Goal: Information Seeking & Learning: Learn about a topic

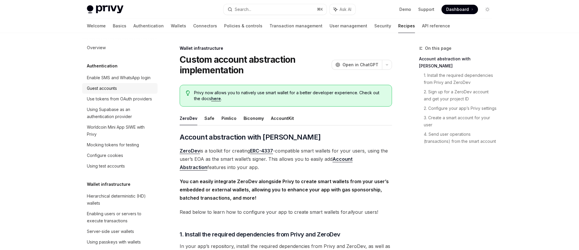
click at [123, 92] on div "Guest accounts" at bounding box center [120, 88] width 67 height 7
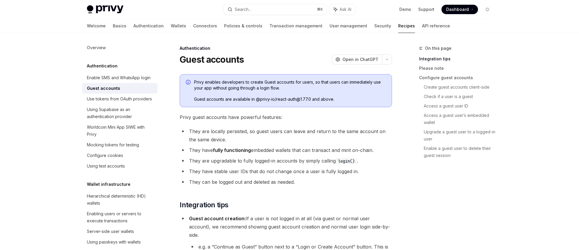
scroll to position [35, 0]
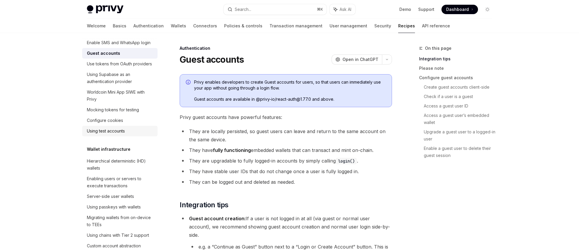
click at [127, 135] on div "Using test accounts" at bounding box center [120, 130] width 67 height 7
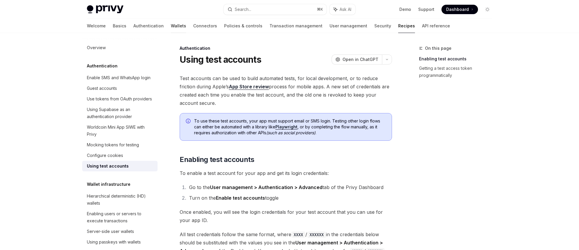
click at [171, 22] on link "Wallets" at bounding box center [178, 26] width 15 height 14
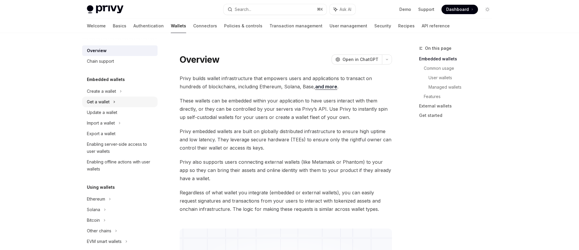
click at [118, 104] on div "Get a wallet" at bounding box center [119, 102] width 75 height 11
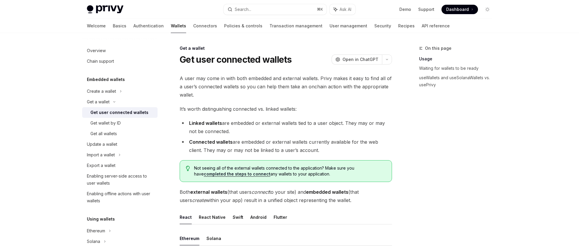
scroll to position [44, 0]
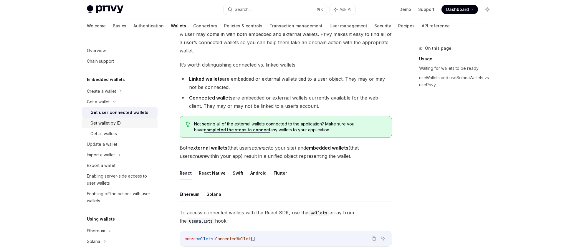
click at [115, 123] on div "Get wallet by ID" at bounding box center [105, 123] width 30 height 7
type textarea "*"
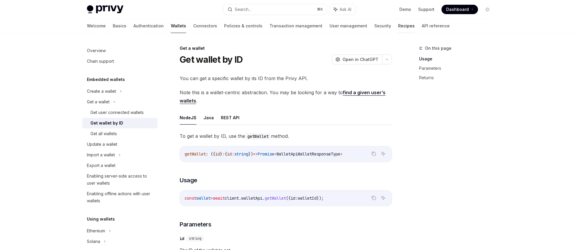
click at [398, 27] on link "Recipes" at bounding box center [406, 26] width 16 height 14
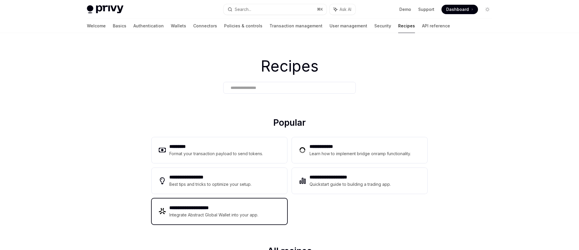
click at [236, 218] on div "Integrate Abstract Global Wallet into your app." at bounding box center [213, 214] width 89 height 7
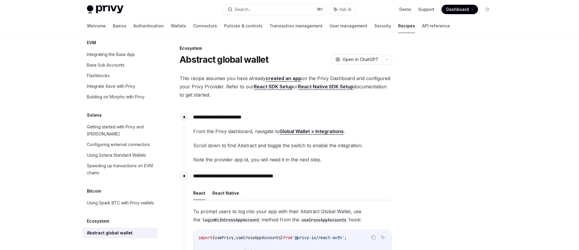
scroll to position [206, 0]
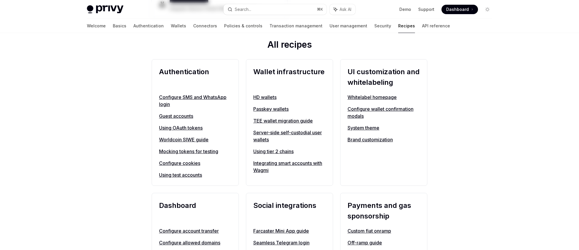
type textarea "*"
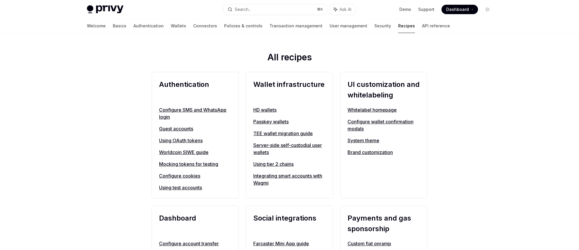
scroll to position [196, 0]
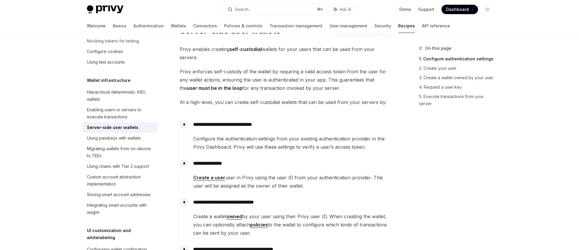
scroll to position [68, 0]
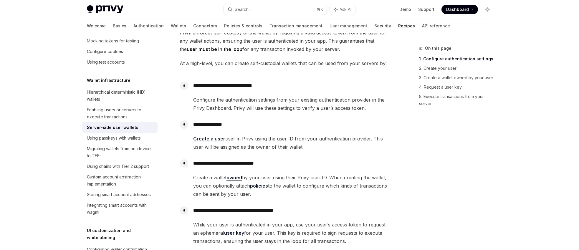
click at [287, 139] on span "Create a user user in Privy using the user ID from your authentication provider…" at bounding box center [292, 143] width 198 height 16
drag, startPoint x: 287, startPoint y: 139, endPoint x: 238, endPoint y: 134, distance: 49.6
click at [238, 135] on span "Create a user user in Privy using the user ID from your authentication provider…" at bounding box center [292, 143] width 198 height 16
click at [243, 135] on span "Create a user user in Privy using the user ID from your authentication provider…" at bounding box center [292, 143] width 198 height 16
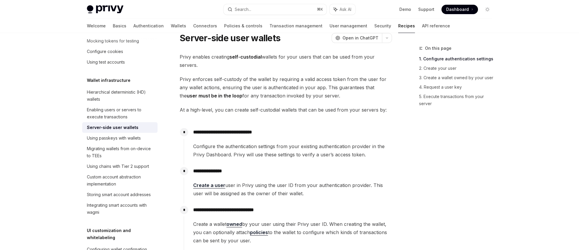
scroll to position [12, 0]
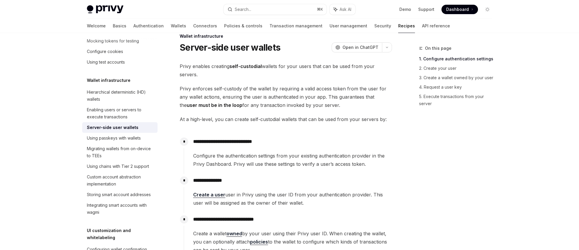
click at [215, 66] on span "Privy enables creating self-custodial wallets for your users that can be used f…" at bounding box center [286, 70] width 212 height 16
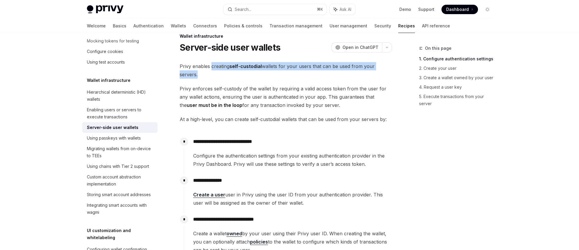
drag, startPoint x: 215, startPoint y: 66, endPoint x: 387, endPoint y: 68, distance: 172.8
click at [387, 68] on span "Privy enables creating self-custodial wallets for your users that can be used f…" at bounding box center [286, 70] width 212 height 16
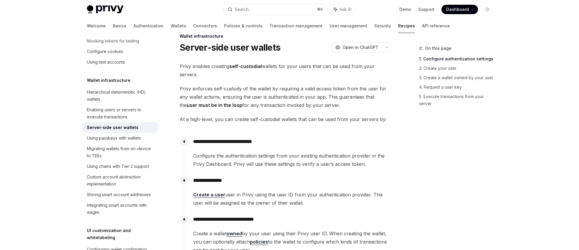
click at [188, 84] on span "Privy enforces self-custody of the wallet by requiring a valid access token fro…" at bounding box center [286, 96] width 212 height 25
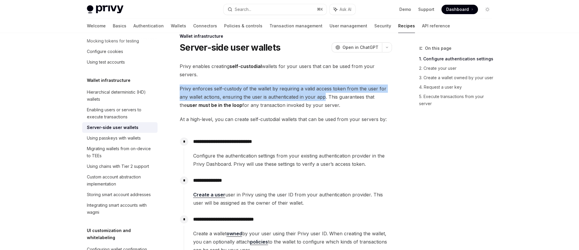
drag, startPoint x: 188, startPoint y: 80, endPoint x: 319, endPoint y: 89, distance: 131.0
click at [319, 89] on span "Privy enforces self-custody of the wallet by requiring a valid access token fro…" at bounding box center [286, 96] width 212 height 25
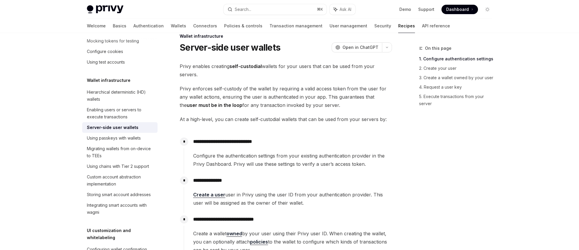
click at [311, 92] on span "Privy enforces self-custody of the wallet by requiring a valid access token fro…" at bounding box center [286, 96] width 212 height 25
click at [329, 115] on span "At a high-level, you can create self-custodial wallets that can be used from yo…" at bounding box center [286, 119] width 212 height 8
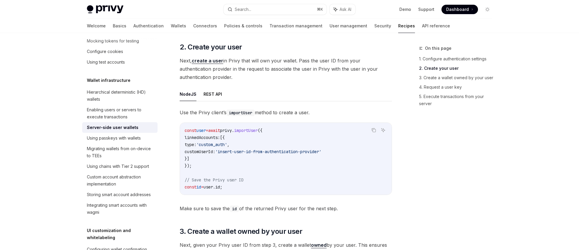
scroll to position [518, 0]
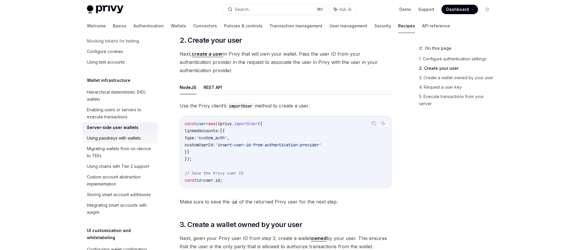
click at [122, 142] on div "Using passkeys with wallets" at bounding box center [114, 138] width 54 height 7
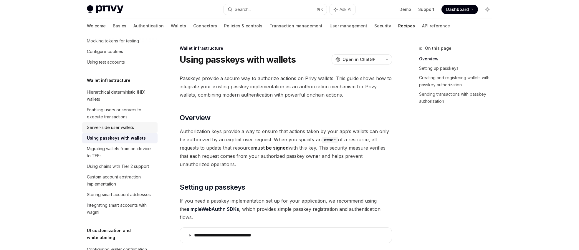
click at [127, 131] on div "Server-side user wallets" at bounding box center [110, 127] width 47 height 7
type textarea "*"
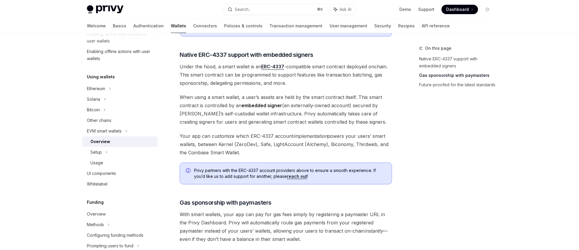
scroll to position [377, 0]
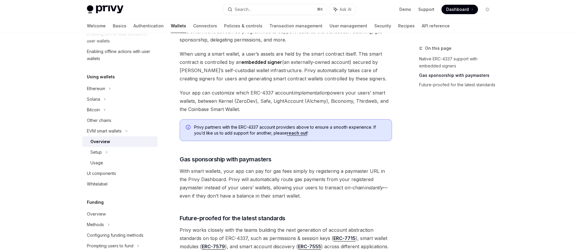
click at [247, 167] on span "With smart wallets, your app can pay for gas fees simply by registering a payma…" at bounding box center [286, 183] width 212 height 33
drag, startPoint x: 247, startPoint y: 165, endPoint x: 357, endPoint y: 163, distance: 110.1
click at [357, 167] on span "With smart wallets, your app can pay for gas fees simply by registering a payma…" at bounding box center [286, 183] width 212 height 33
click at [351, 167] on span "With smart wallets, your app can pay for gas fees simply by registering a payma…" at bounding box center [286, 183] width 212 height 33
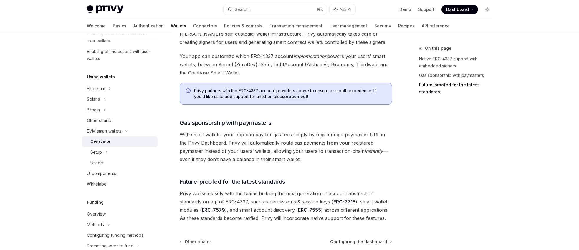
scroll to position [434, 0]
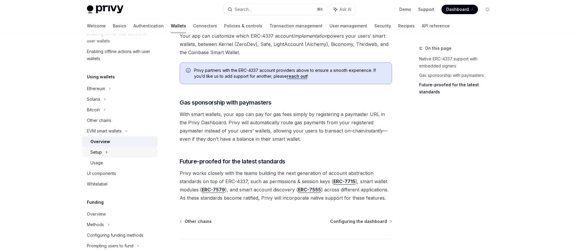
click at [106, 151] on icon at bounding box center [106, 152] width 2 height 7
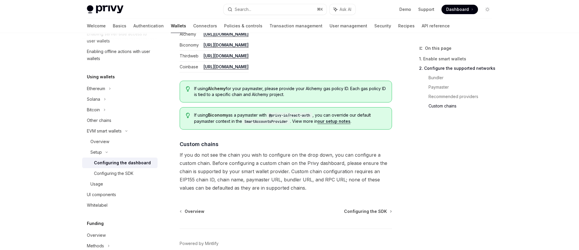
scroll to position [804, 0]
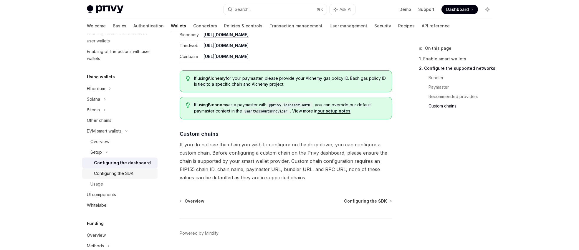
click at [138, 174] on div "Configuring the SDK" at bounding box center [124, 173] width 60 height 7
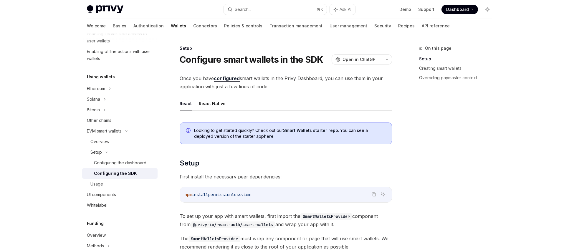
scroll to position [104, 0]
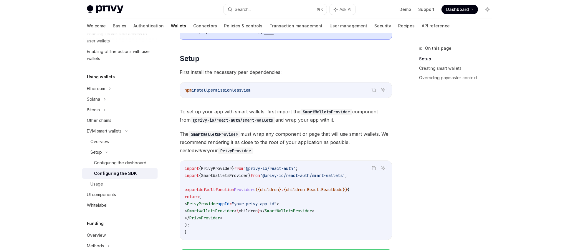
click at [207, 90] on span "install" at bounding box center [200, 89] width 16 height 5
click at [222, 90] on span "permissionless" at bounding box center [224, 89] width 33 height 5
drag, startPoint x: 222, startPoint y: 90, endPoint x: 256, endPoint y: 90, distance: 34.1
click at [251, 90] on span "npm install permissionless viem" at bounding box center [218, 89] width 66 height 5
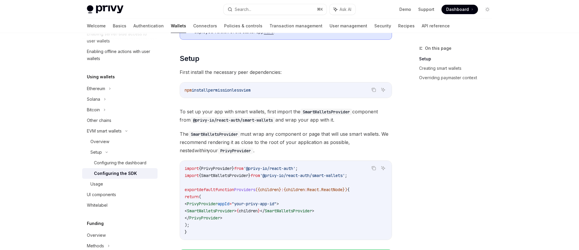
click at [266, 93] on code "npm install permissionless viem" at bounding box center [286, 90] width 202 height 7
click at [251, 90] on span "viem" at bounding box center [245, 89] width 9 height 5
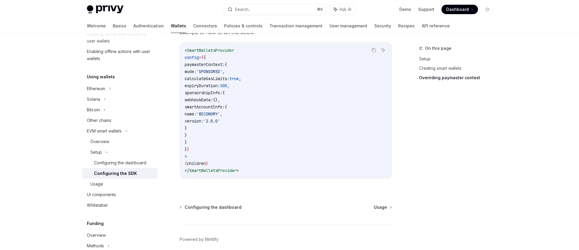
scroll to position [518, 0]
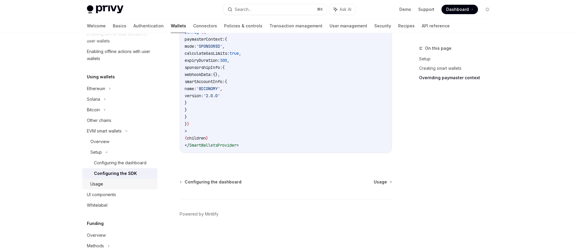
click at [102, 188] on link "Usage" at bounding box center [119, 184] width 75 height 11
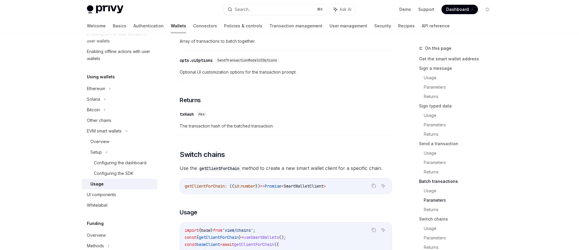
scroll to position [1654, 0]
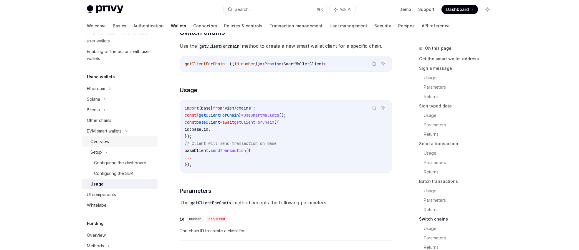
click at [119, 138] on div "Overview" at bounding box center [122, 141] width 64 height 7
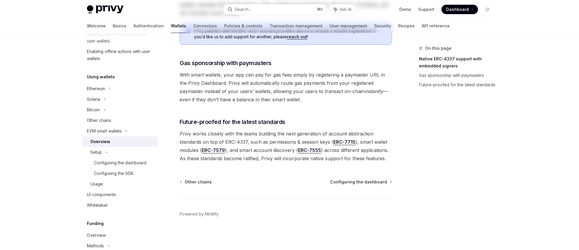
type textarea "*"
